Goal: Task Accomplishment & Management: Manage account settings

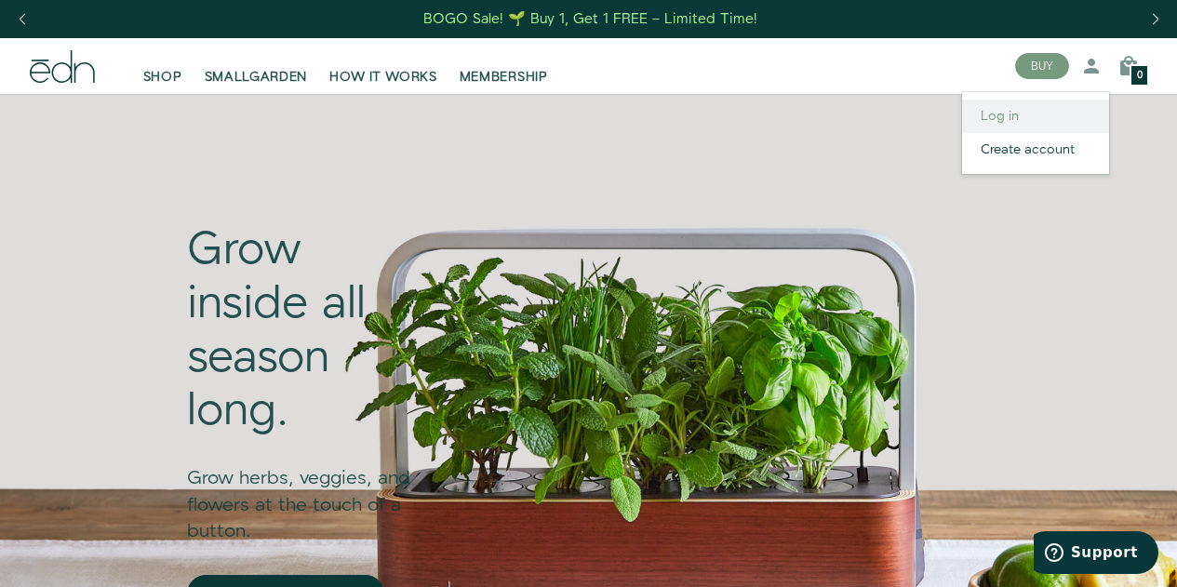
click at [1018, 113] on link "Log in" at bounding box center [1035, 117] width 147 height 34
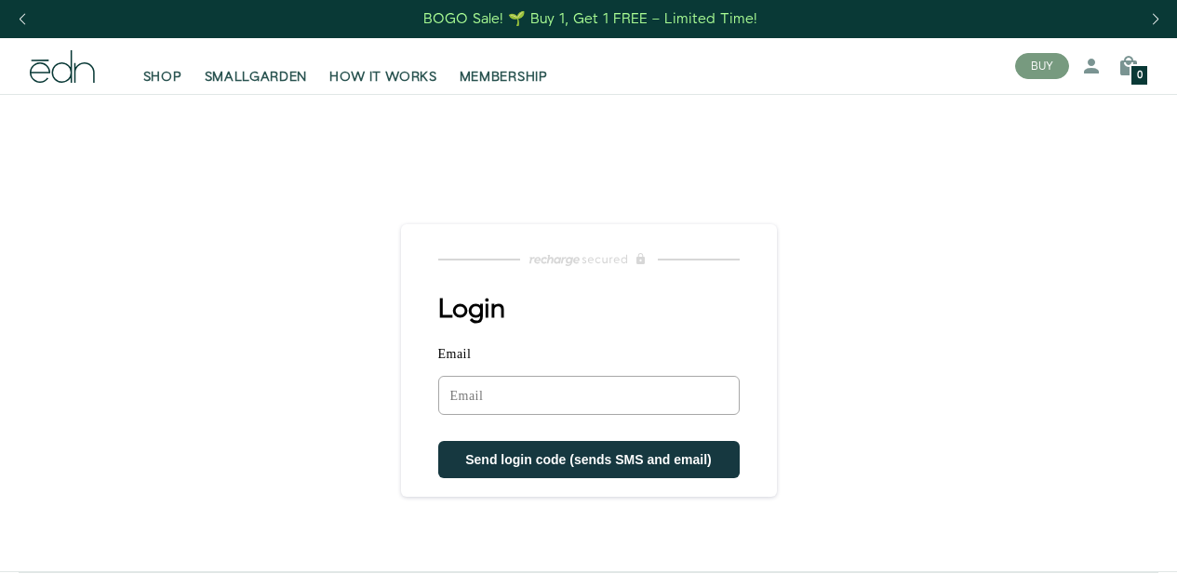
click at [485, 404] on input "Email" at bounding box center [589, 395] width 302 height 39
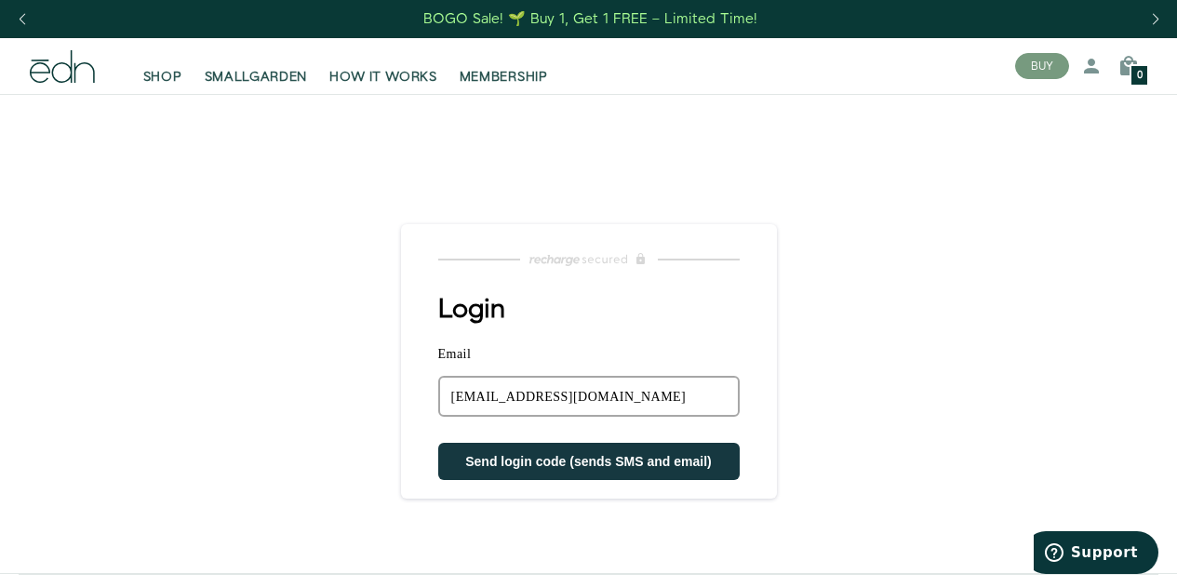
type input "plamsky@gmail.com"
click at [531, 469] on button "Send login code (sends SMS and email)" at bounding box center [589, 461] width 302 height 37
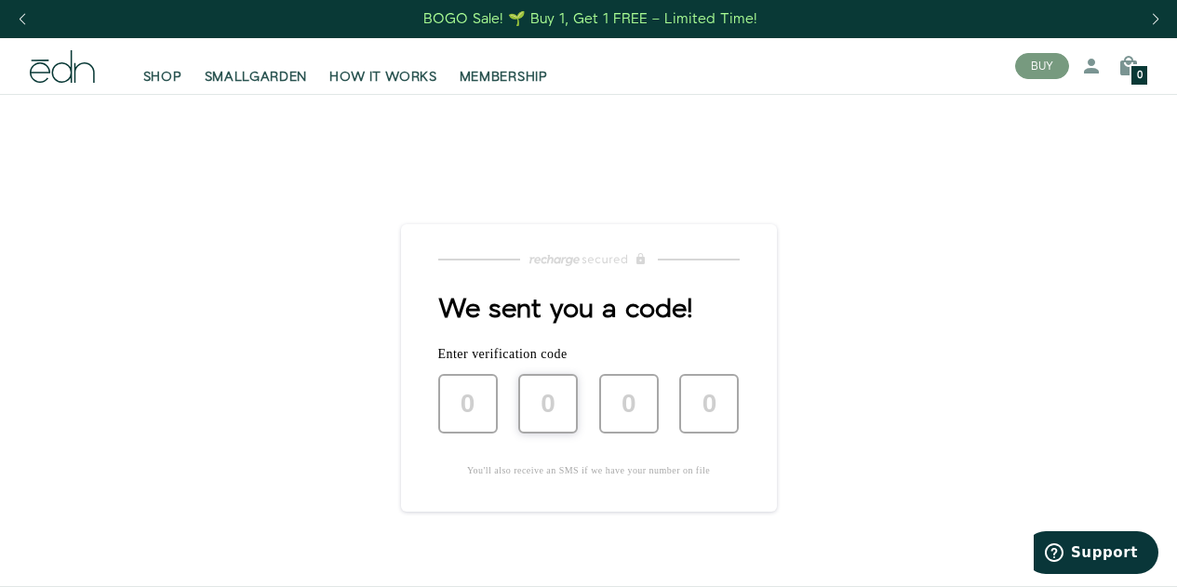
type input "9"
type input "8"
type input "3"
type input "0"
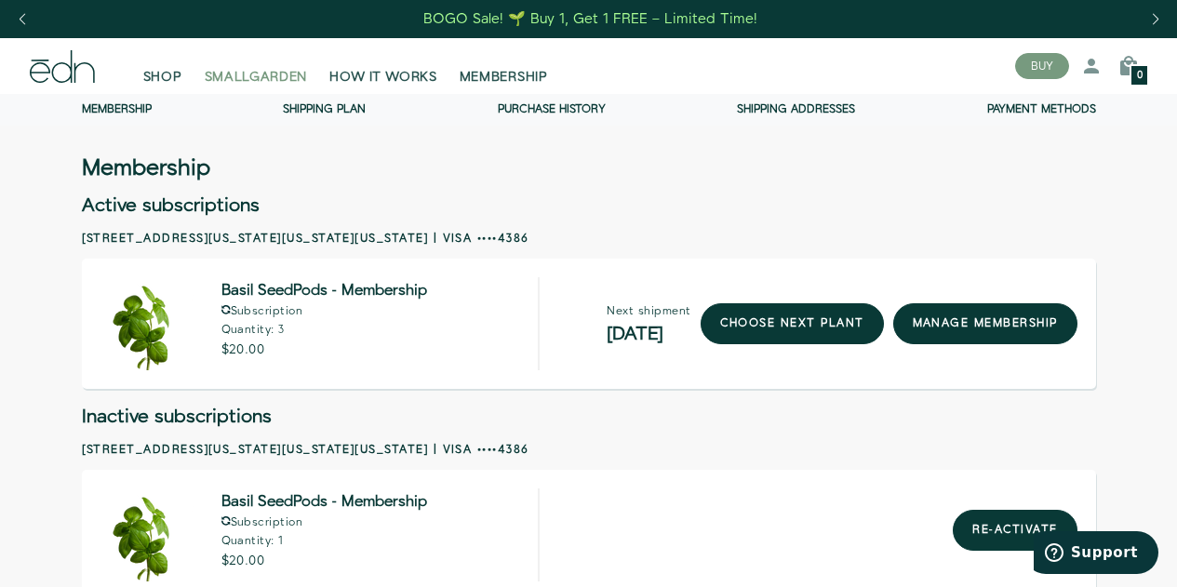
click at [290, 72] on span "SMALLGARDEN" at bounding box center [256, 77] width 103 height 19
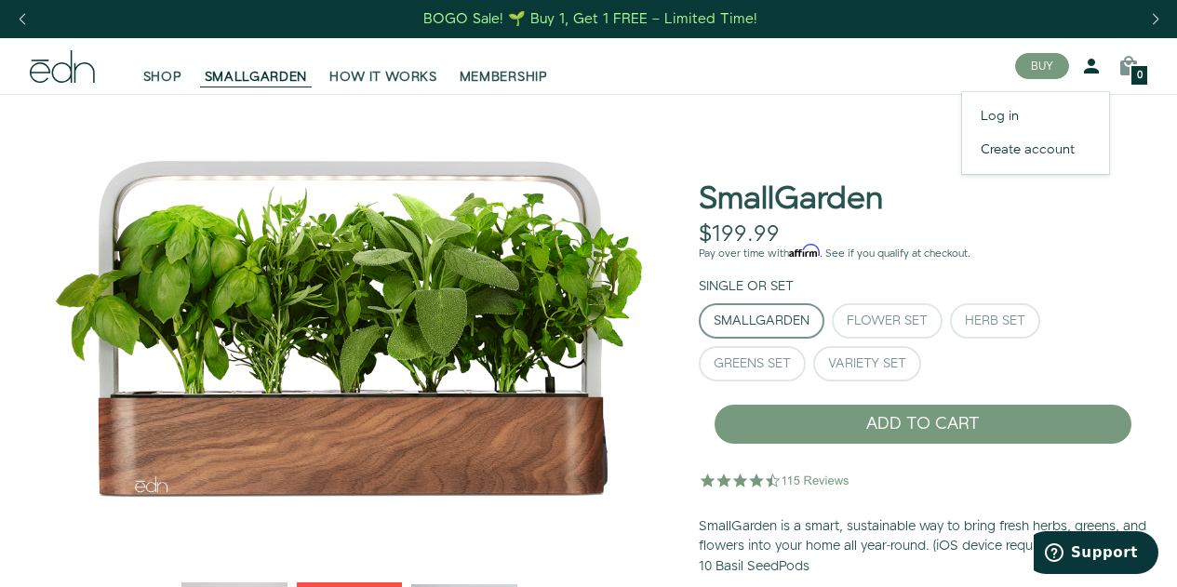
click at [1091, 64] on icon at bounding box center [1092, 66] width 22 height 22
click at [571, 108] on img "1 / 6" at bounding box center [349, 326] width 639 height 465
click at [162, 75] on span "SHOP" at bounding box center [162, 77] width 39 height 19
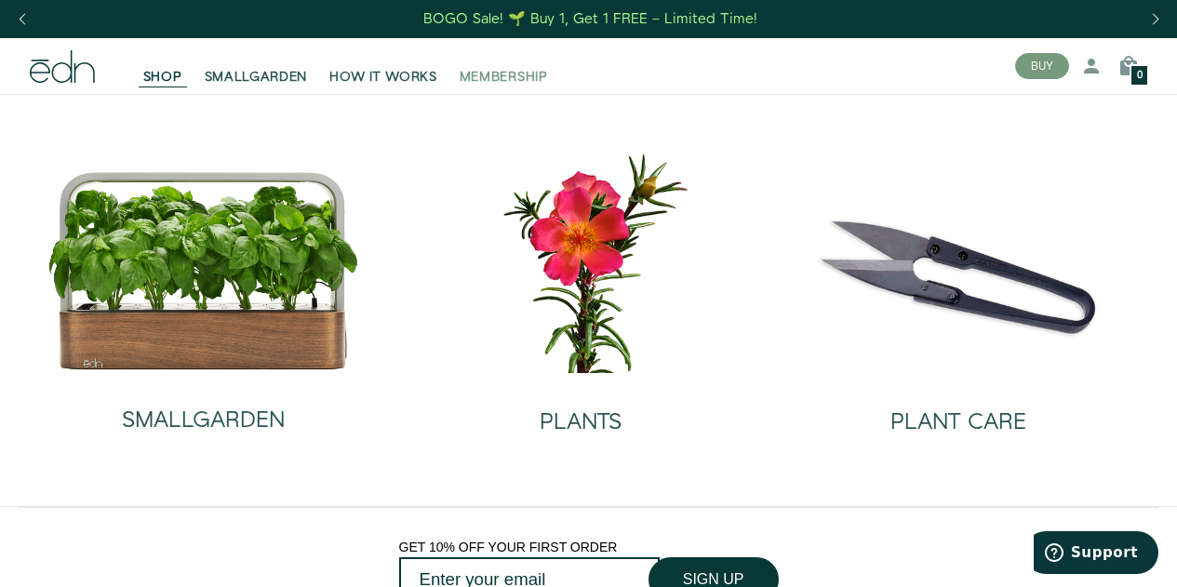
click at [504, 73] on span "MEMBERSHIP" at bounding box center [504, 77] width 88 height 19
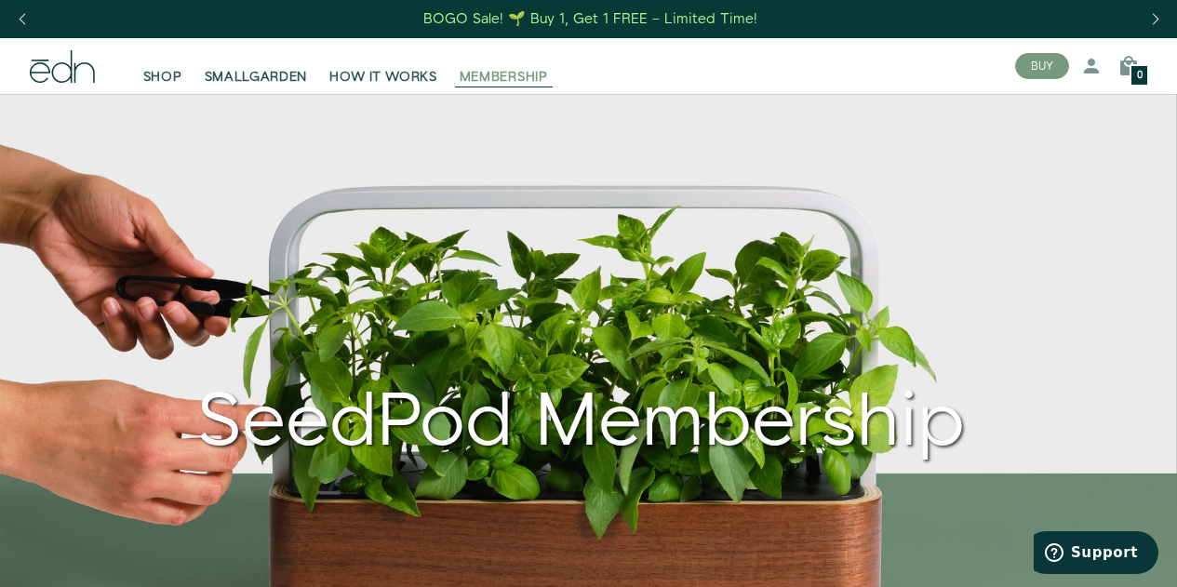
click at [518, 85] on span "MEMBERSHIP" at bounding box center [504, 77] width 88 height 19
click at [1042, 123] on link "Log in" at bounding box center [1035, 117] width 147 height 34
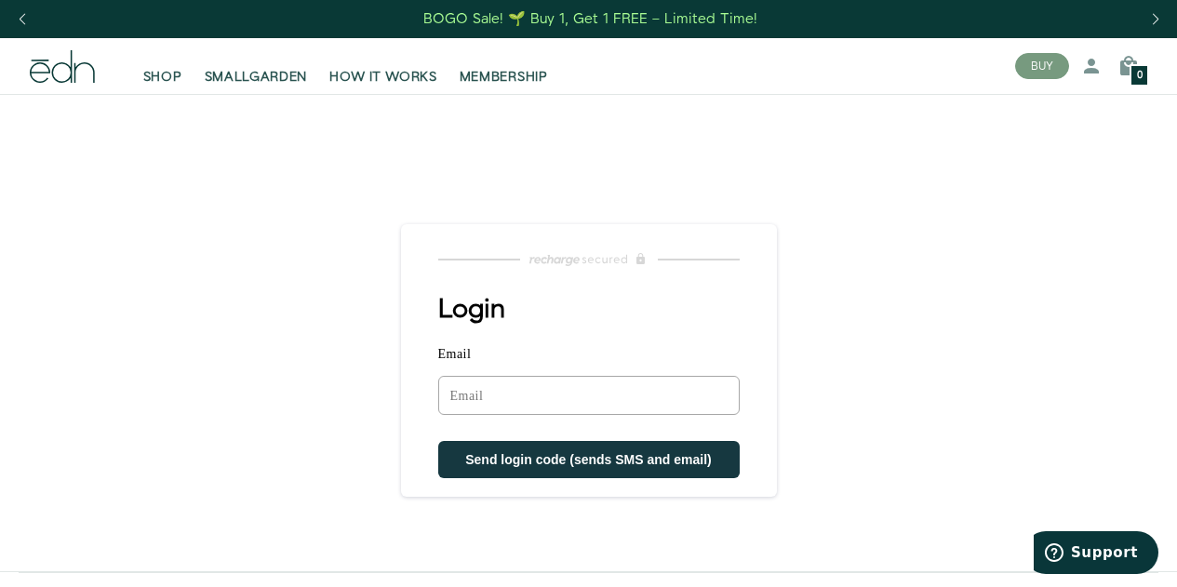
click at [473, 398] on input "Email" at bounding box center [589, 395] width 302 height 39
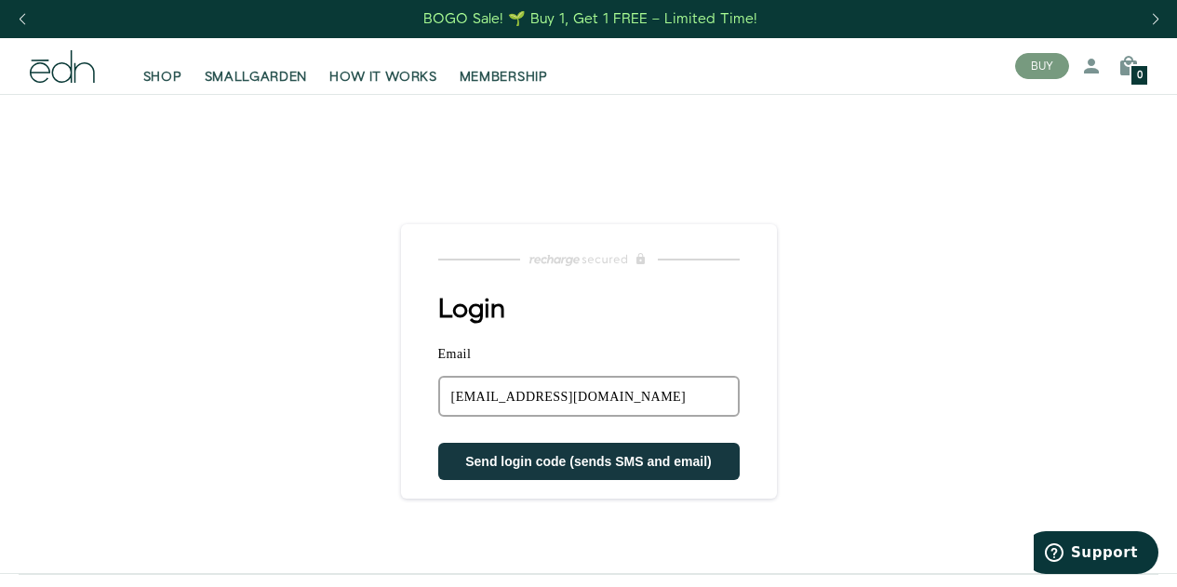
type input "[EMAIL_ADDRESS][DOMAIN_NAME]"
click at [549, 455] on span "Send login code (sends SMS and email)" at bounding box center [588, 461] width 247 height 15
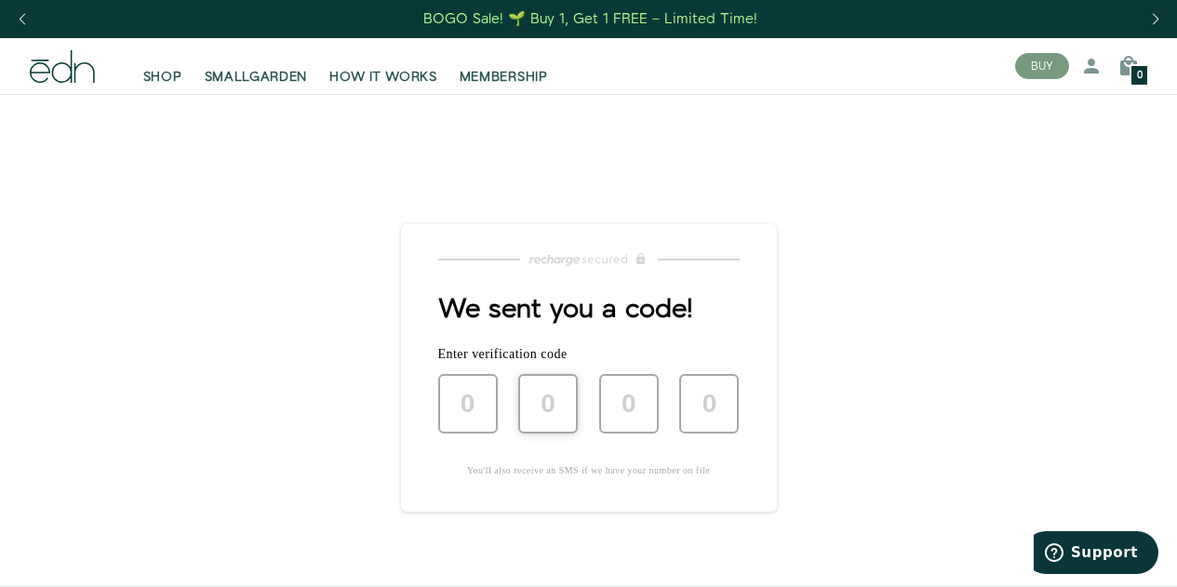
type input "2"
type input "1"
type input "0"
type input "6"
